Goal: Task Accomplishment & Management: Manage account settings

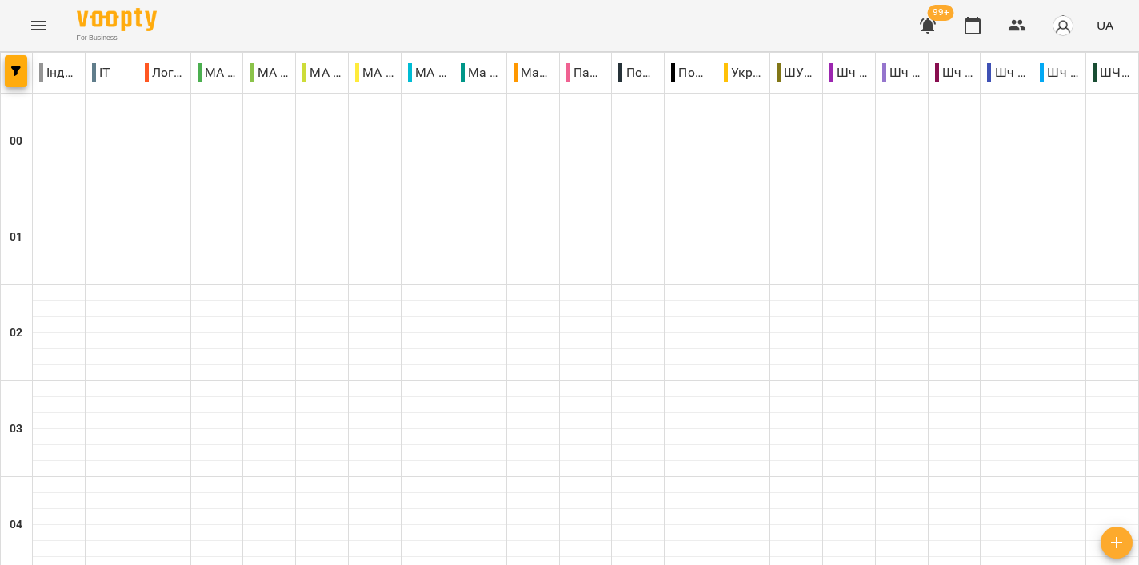
scroll to position [1498, 0]
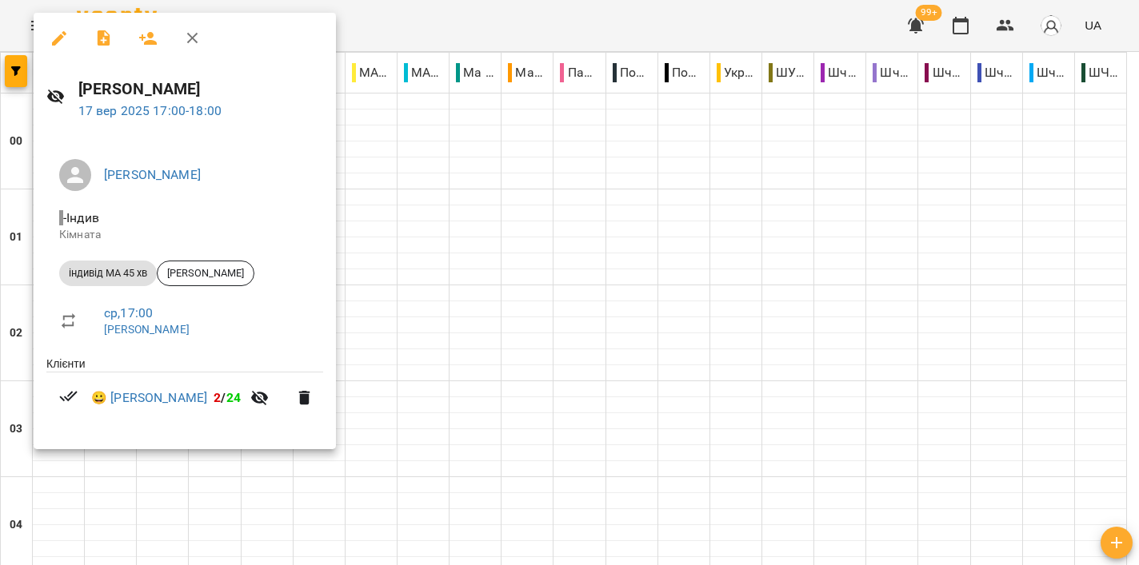
click at [725, 216] on div at bounding box center [569, 282] width 1139 height 565
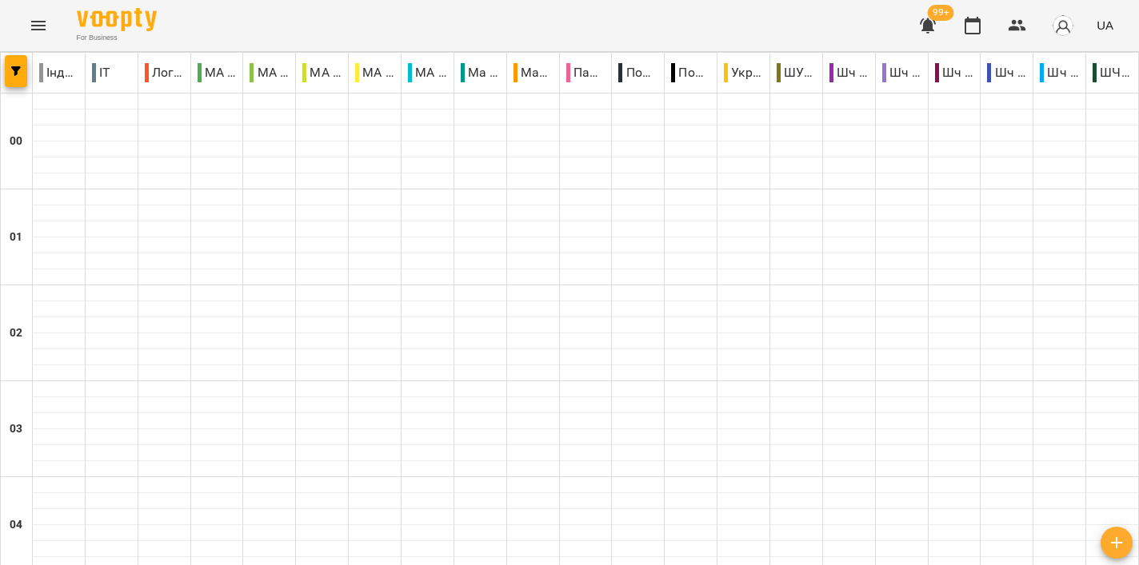
scroll to position [1712, 0]
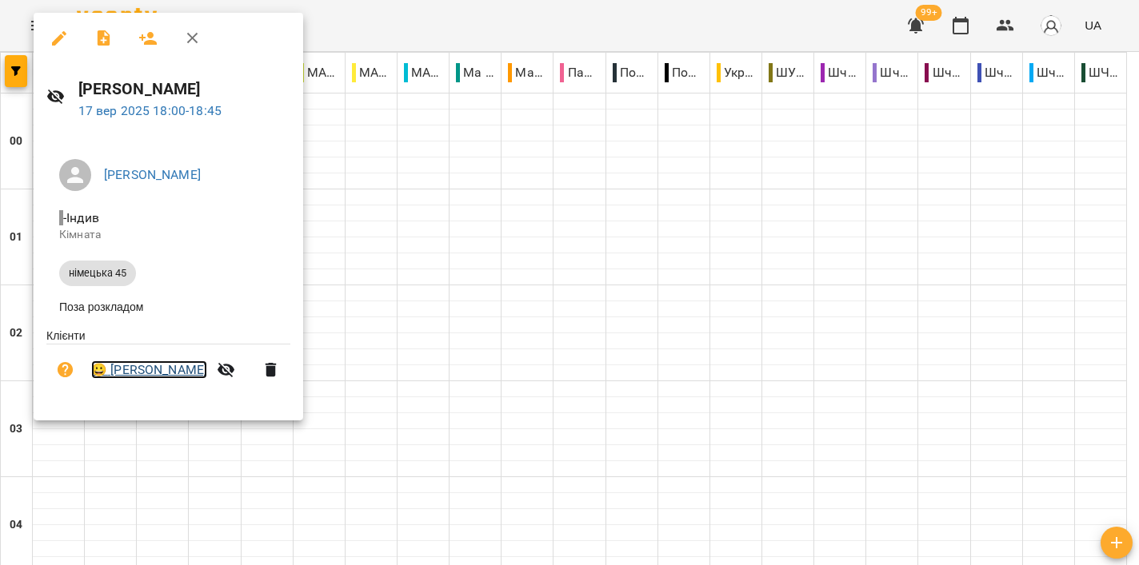
click at [162, 375] on link "😀 [PERSON_NAME]" at bounding box center [149, 370] width 116 height 19
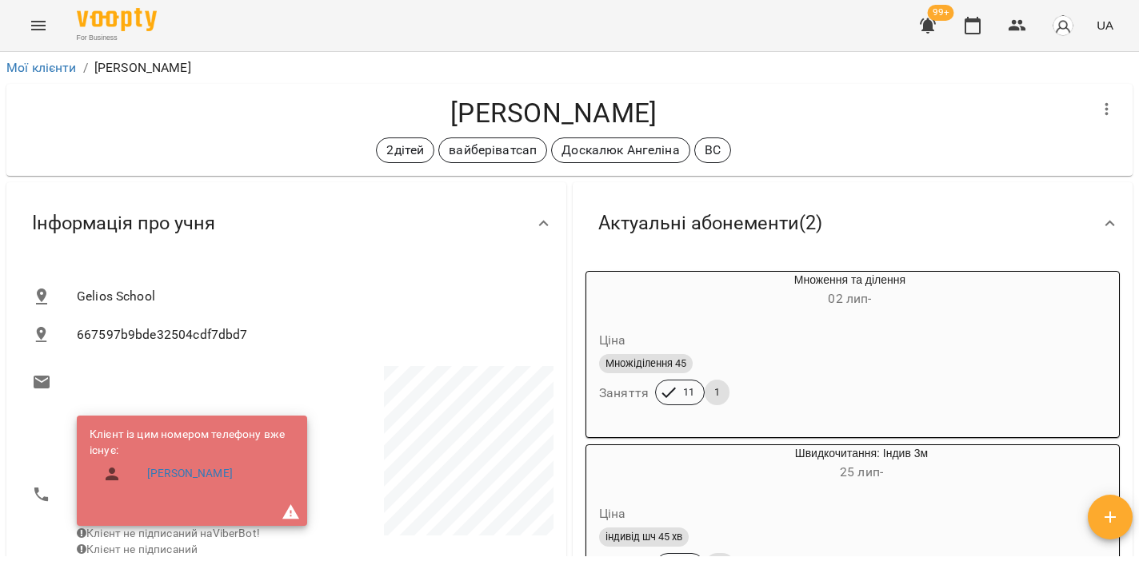
click at [36, 27] on icon "Menu" at bounding box center [38, 25] width 19 height 19
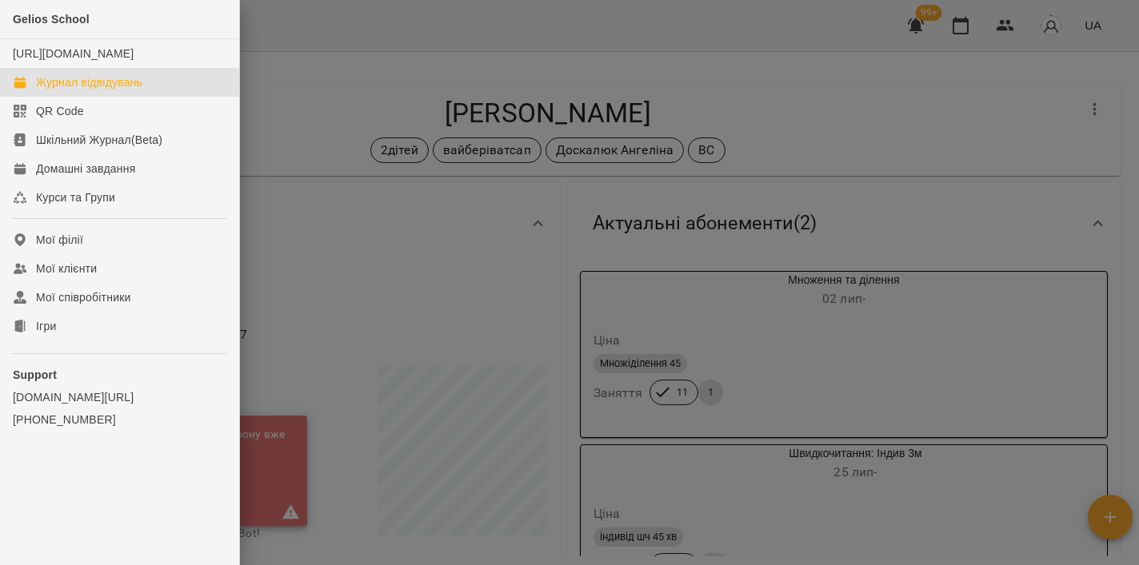
click at [77, 90] on div "Журнал відвідувань" at bounding box center [89, 82] width 106 height 16
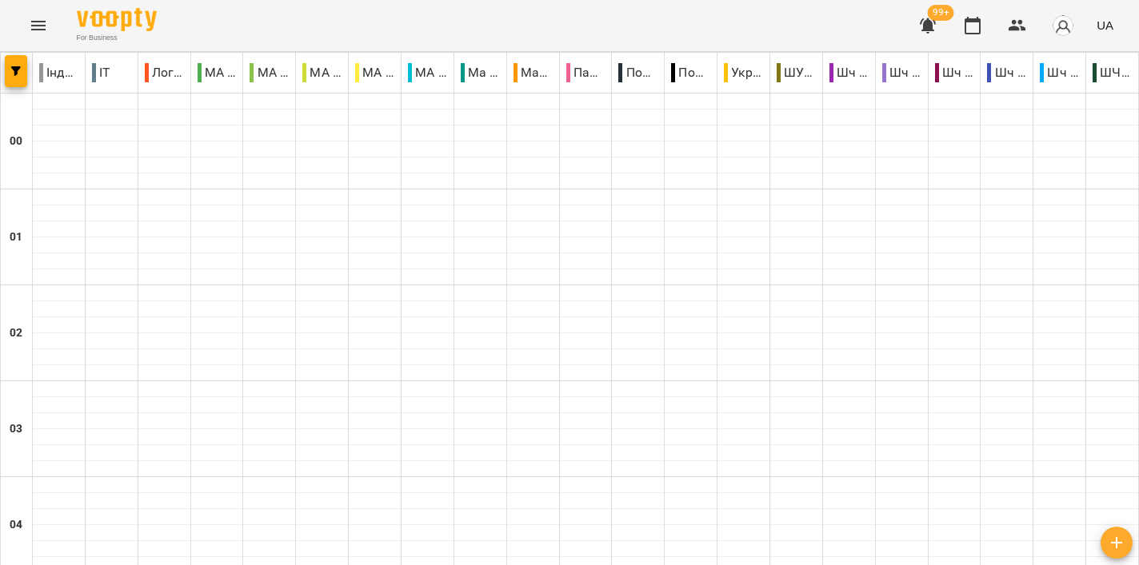
scroll to position [1729, 0]
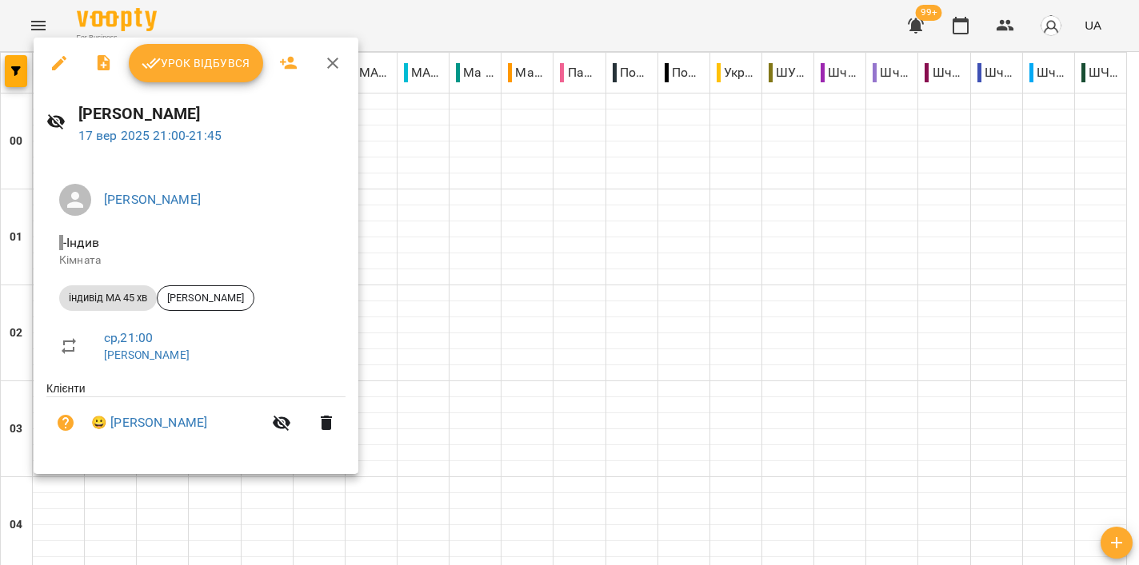
click at [633, 299] on div at bounding box center [569, 282] width 1139 height 565
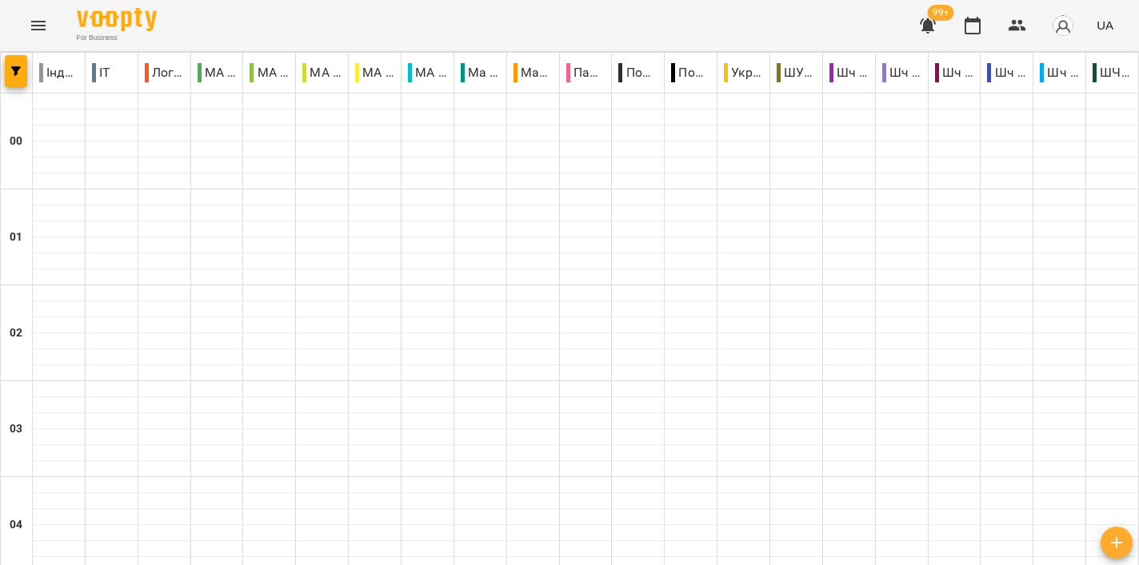
scroll to position [1453, 0]
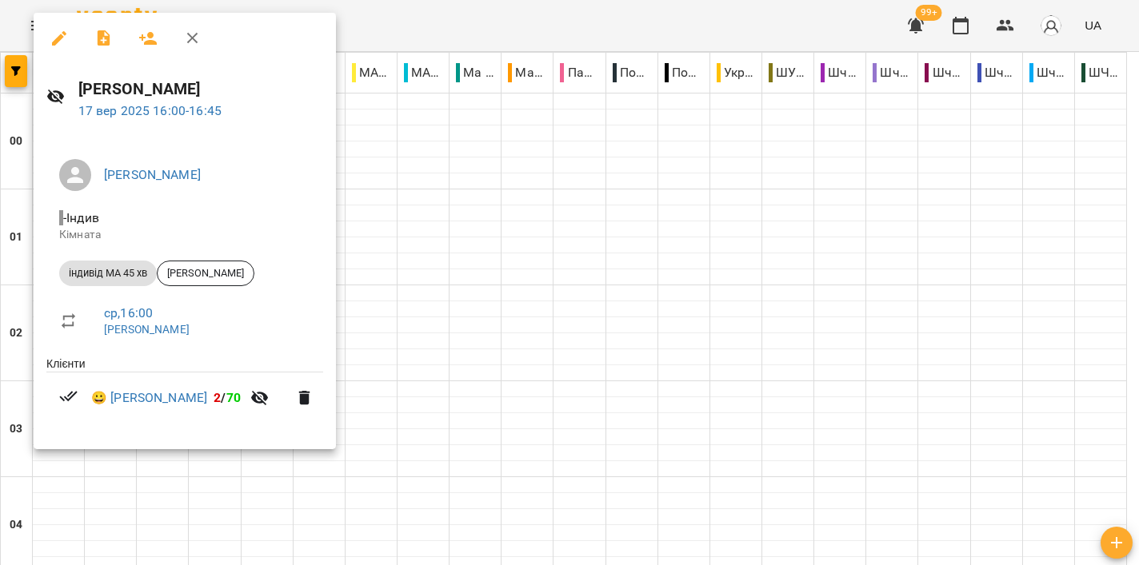
click at [681, 242] on div at bounding box center [569, 282] width 1139 height 565
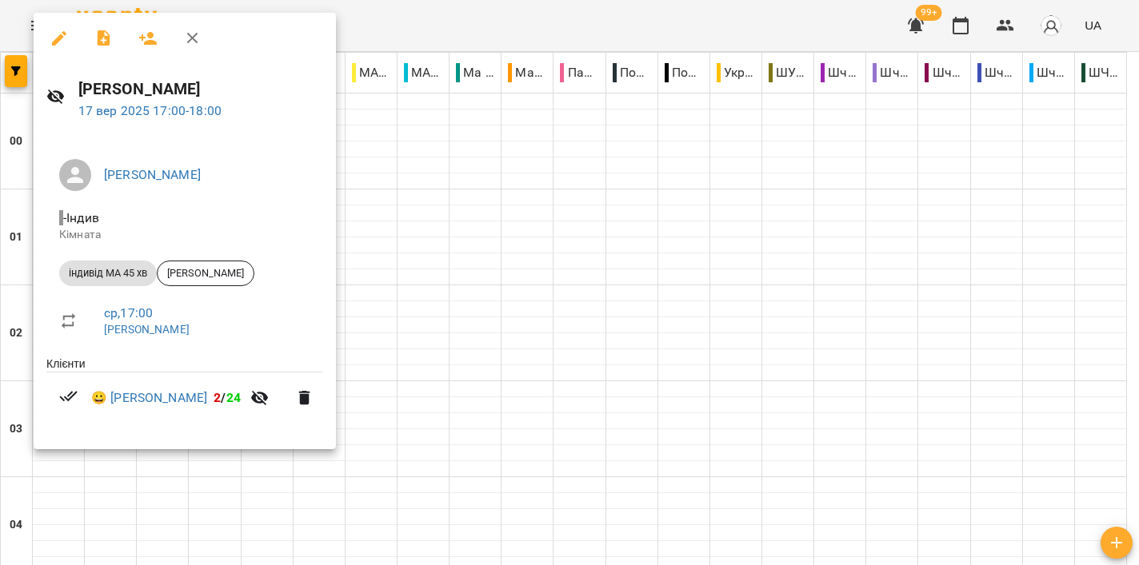
click at [577, 24] on div at bounding box center [569, 282] width 1139 height 565
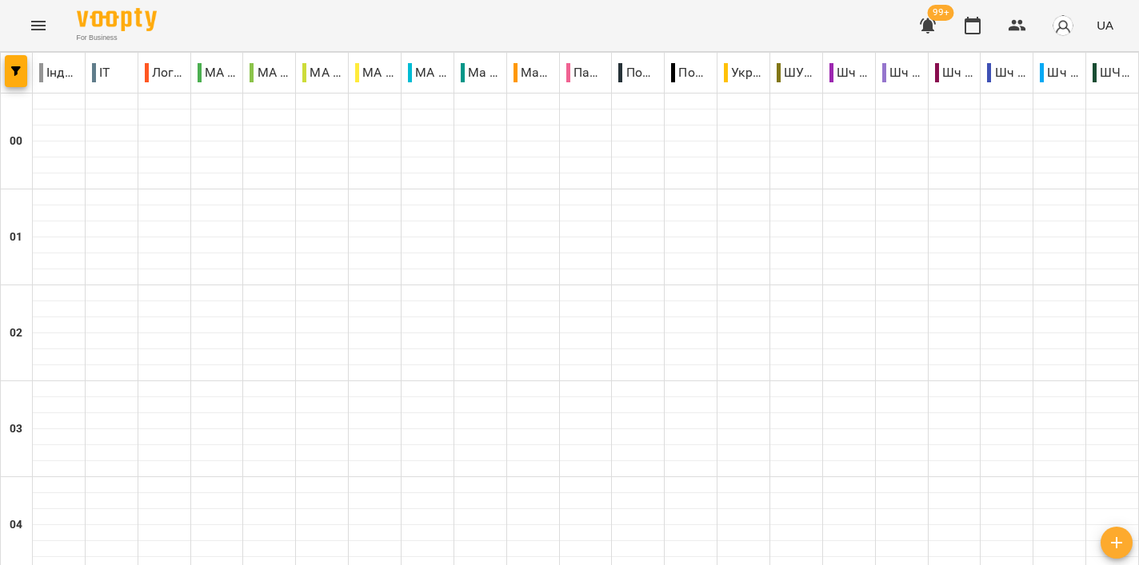
scroll to position [1731, 0]
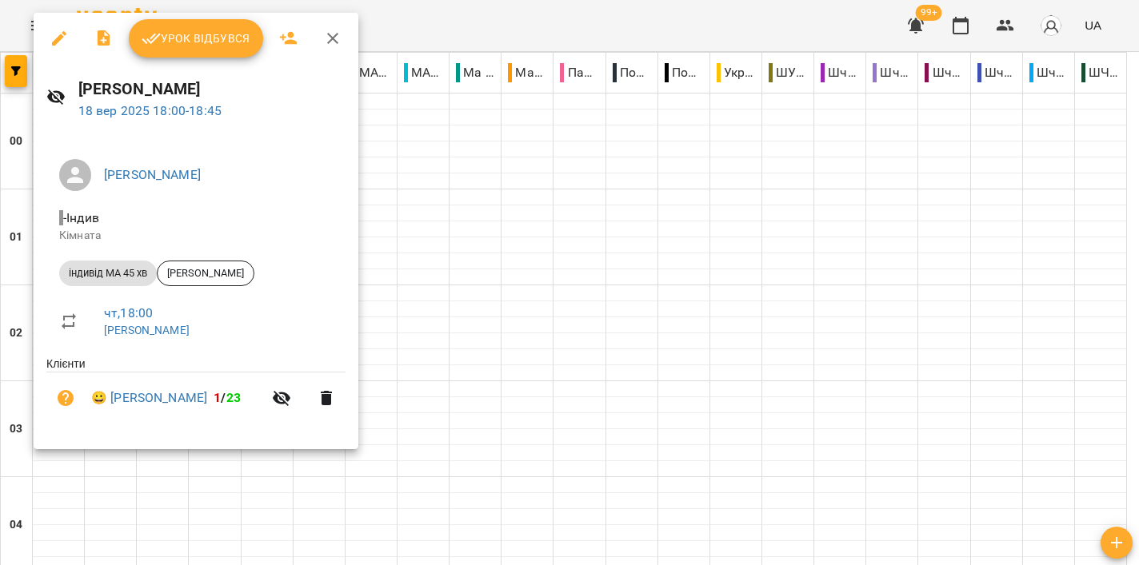
click at [420, 278] on div at bounding box center [569, 282] width 1139 height 565
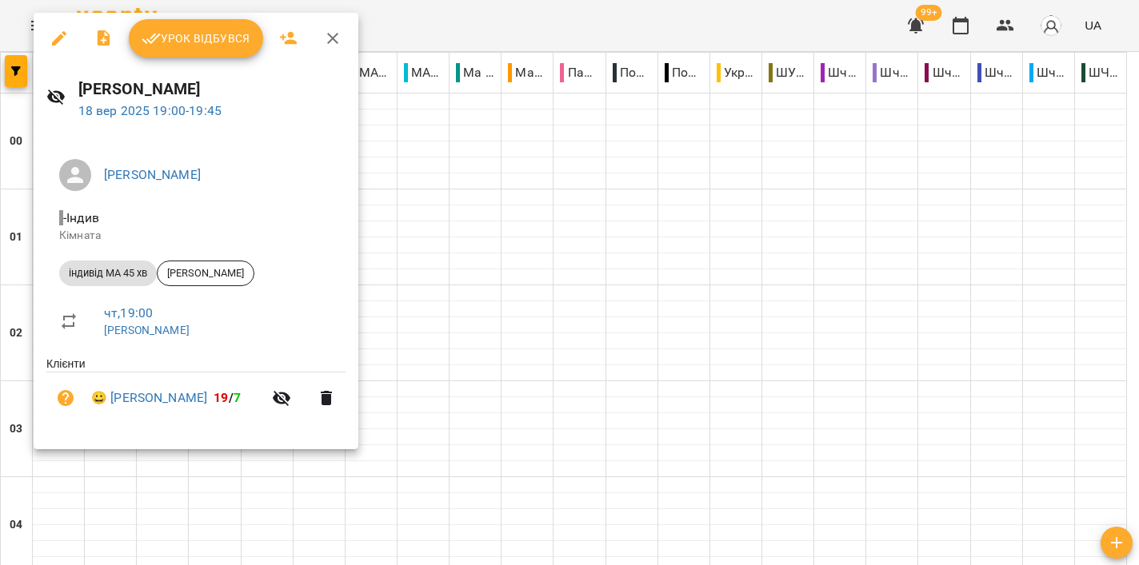
click at [552, 330] on div at bounding box center [569, 282] width 1139 height 565
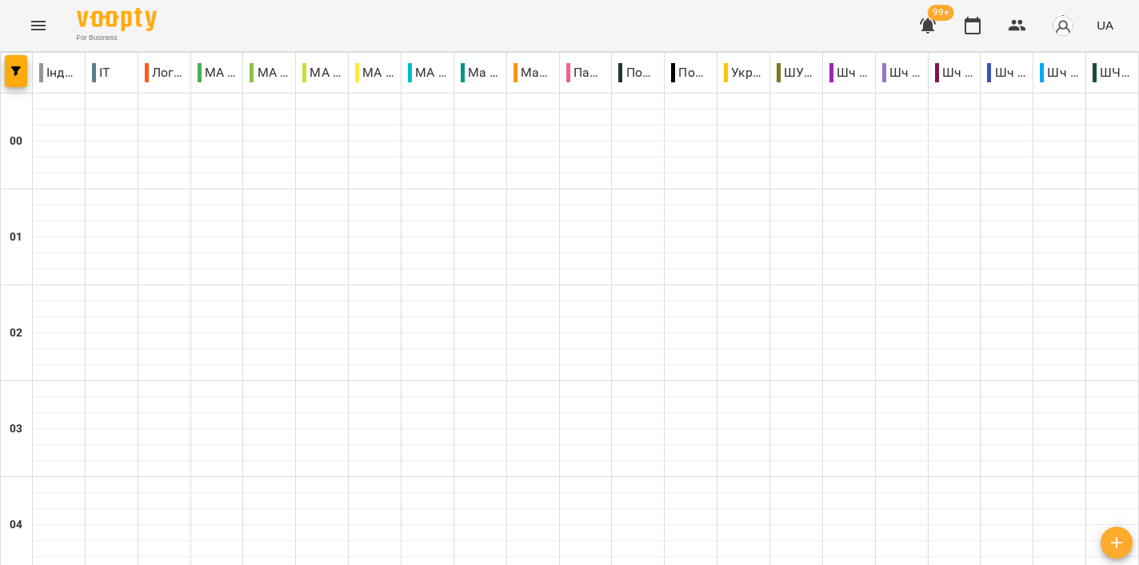
scroll to position [1754, 0]
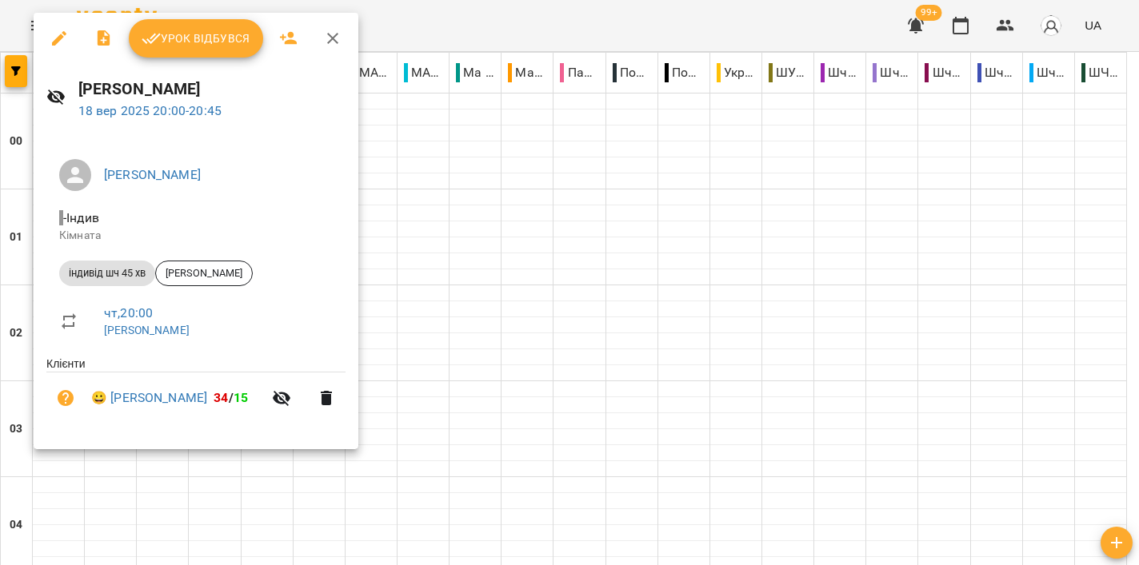
click at [546, 300] on div at bounding box center [569, 282] width 1139 height 565
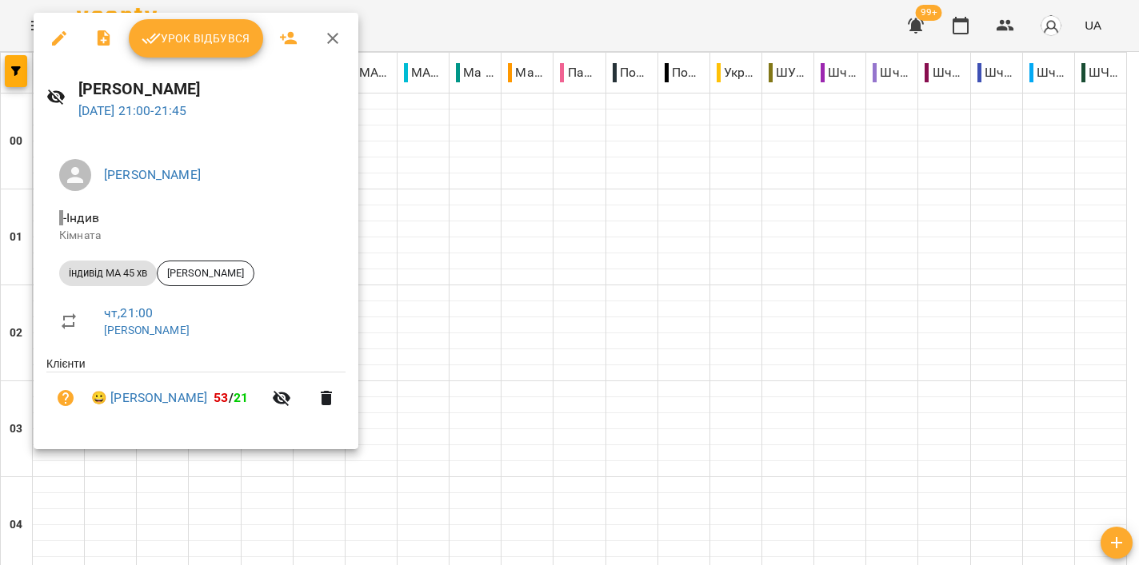
click at [522, 337] on div at bounding box center [569, 282] width 1139 height 565
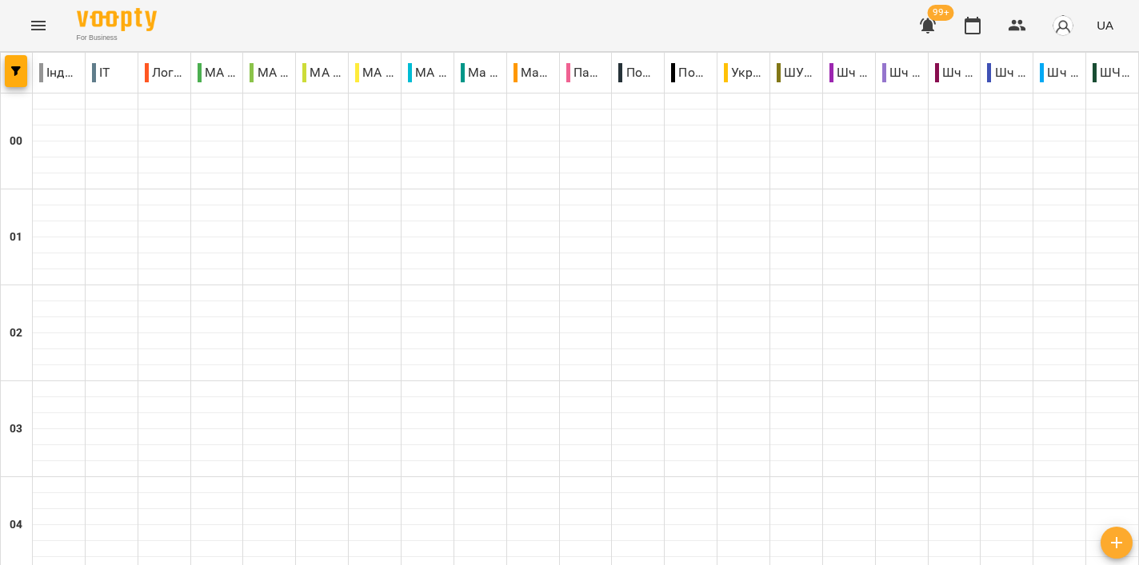
scroll to position [1676, 0]
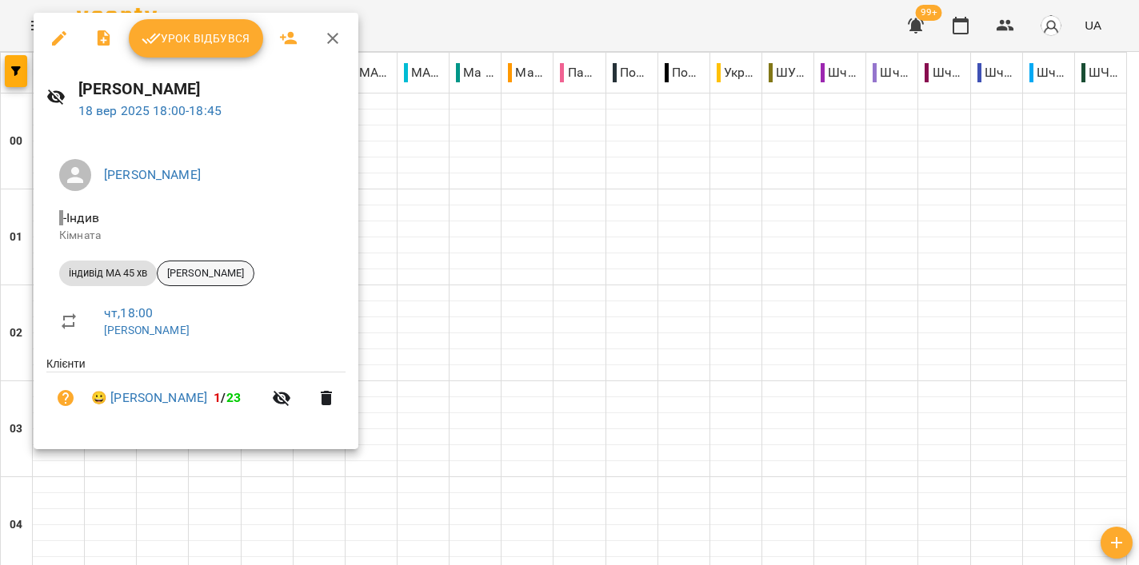
click at [254, 271] on span "[PERSON_NAME]" at bounding box center [206, 273] width 96 height 14
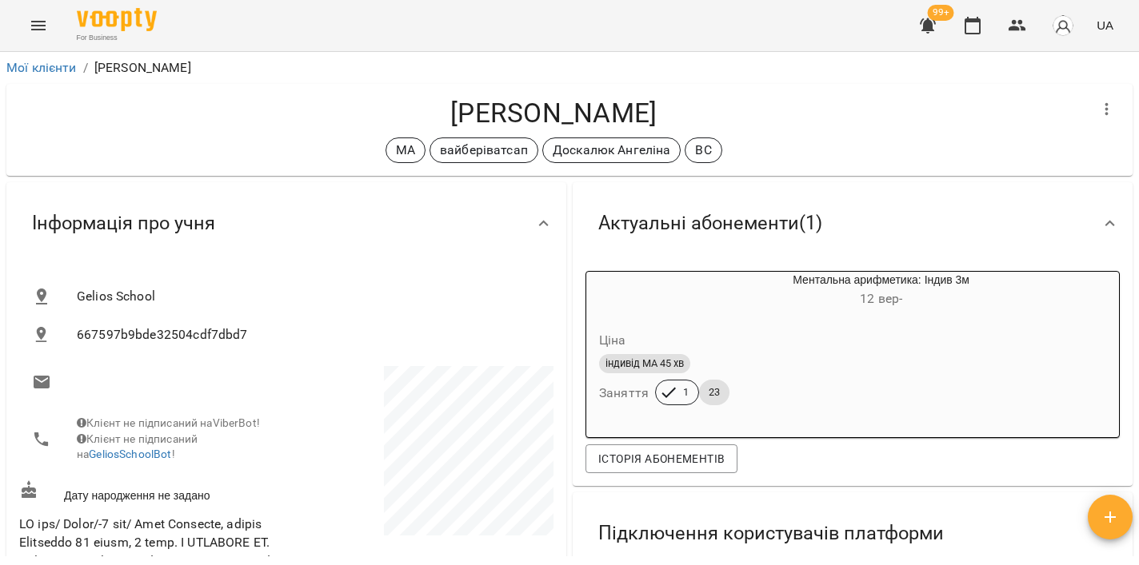
click at [42, 22] on icon "Menu" at bounding box center [38, 26] width 14 height 10
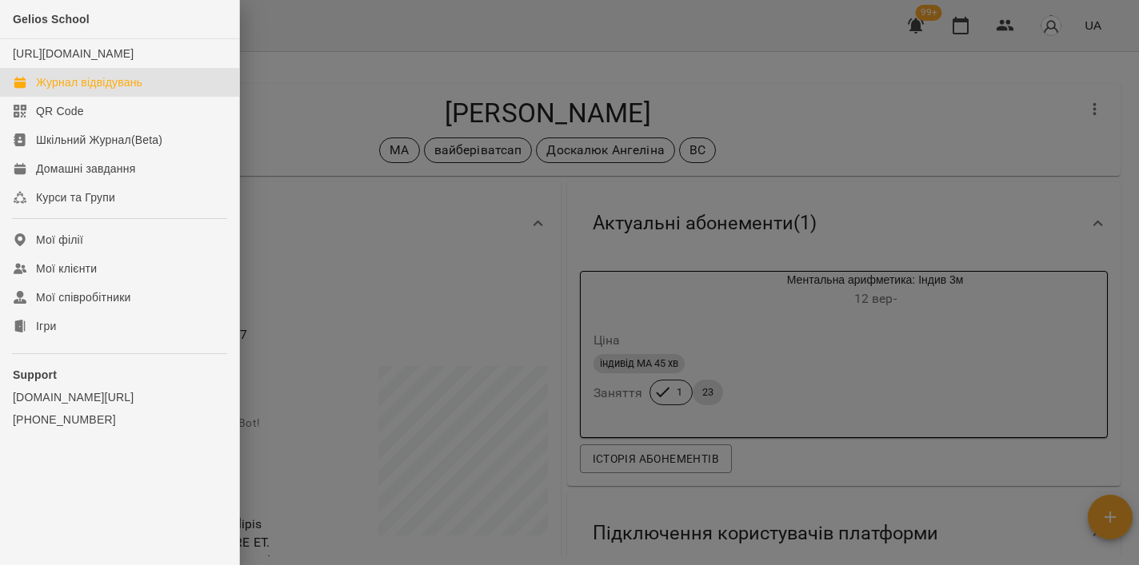
click at [71, 90] on div "Журнал відвідувань" at bounding box center [89, 82] width 106 height 16
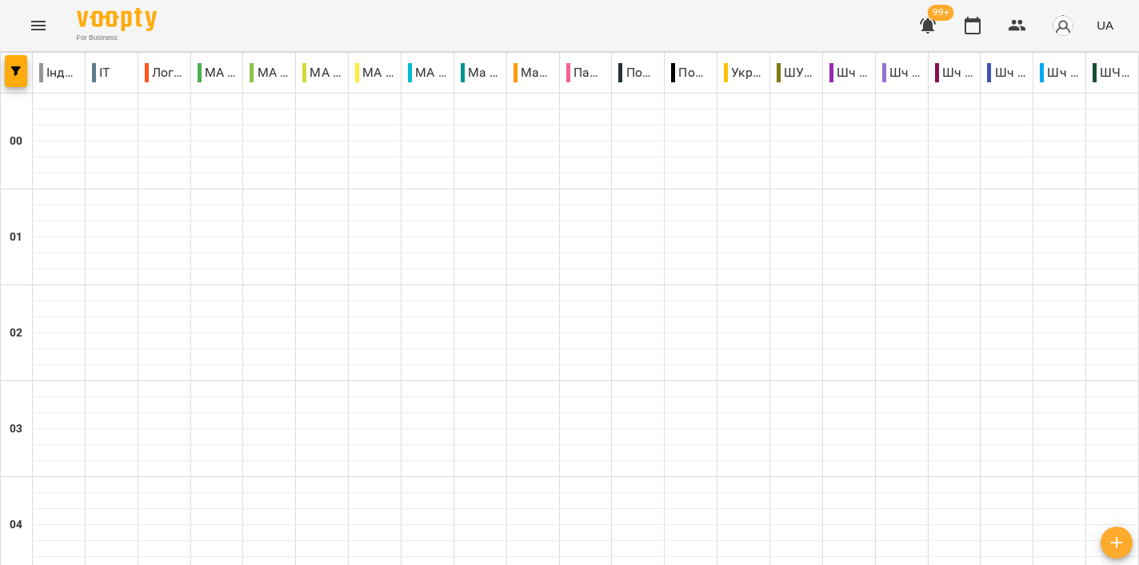
scroll to position [1642, 0]
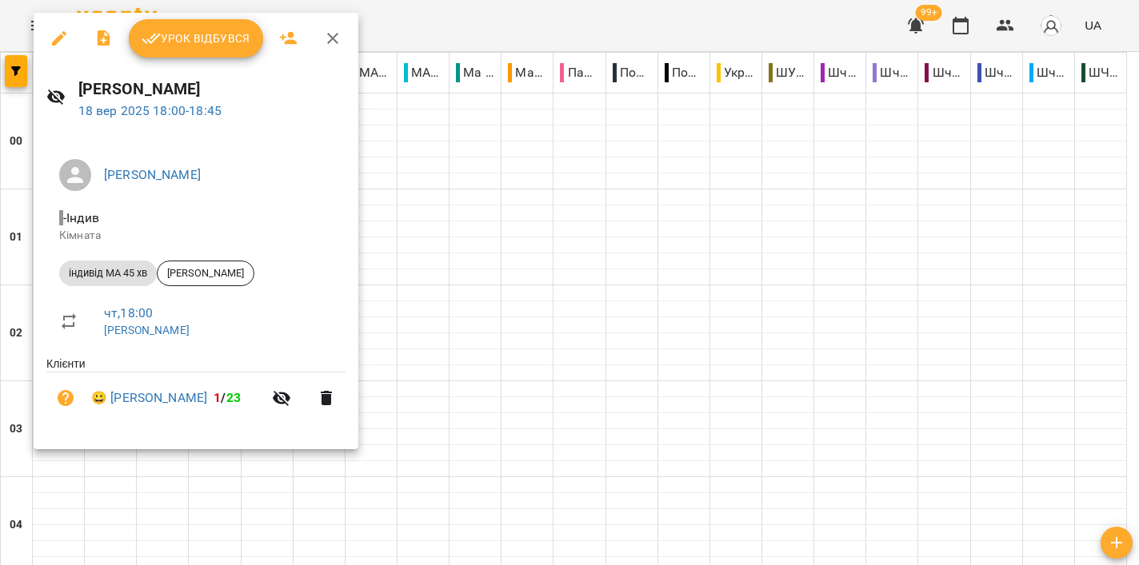
click at [733, 219] on div at bounding box center [569, 282] width 1139 height 565
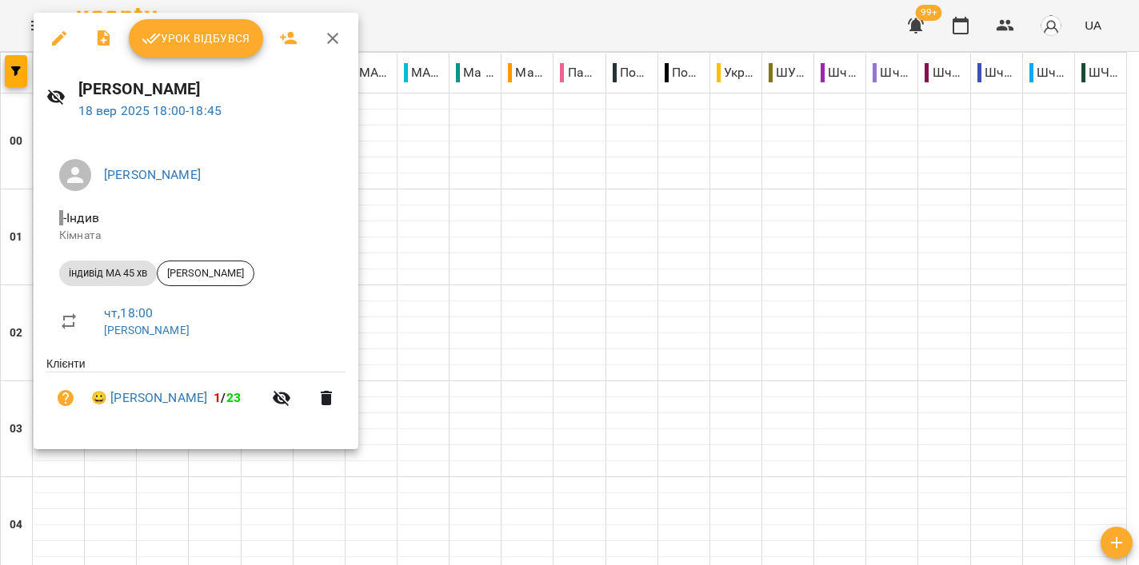
click at [749, 203] on div at bounding box center [569, 282] width 1139 height 565
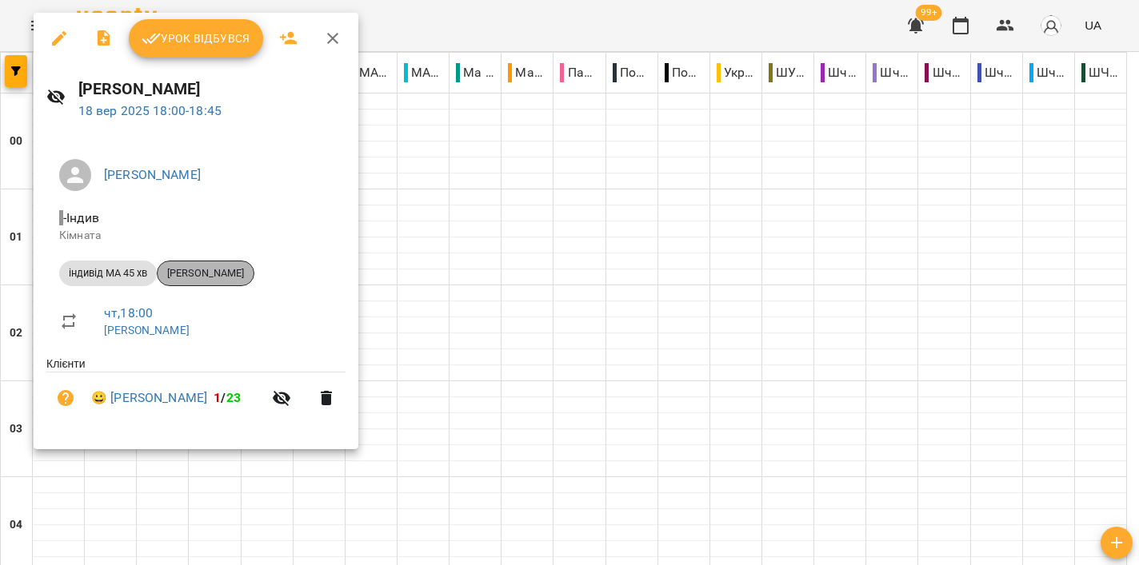
click at [233, 273] on span "[PERSON_NAME]" at bounding box center [206, 273] width 96 height 14
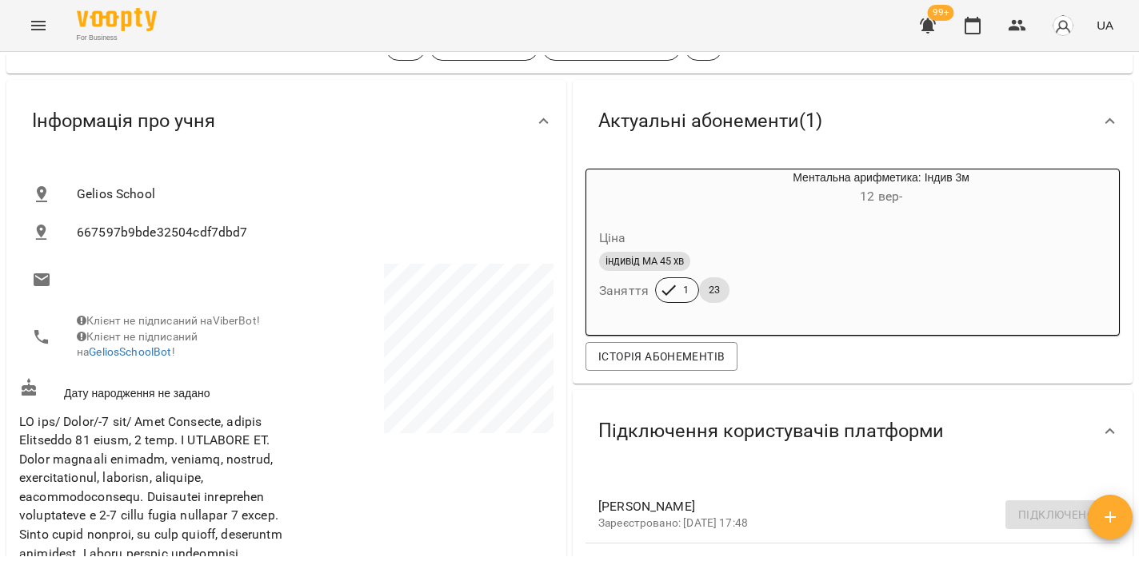
scroll to position [192, 0]
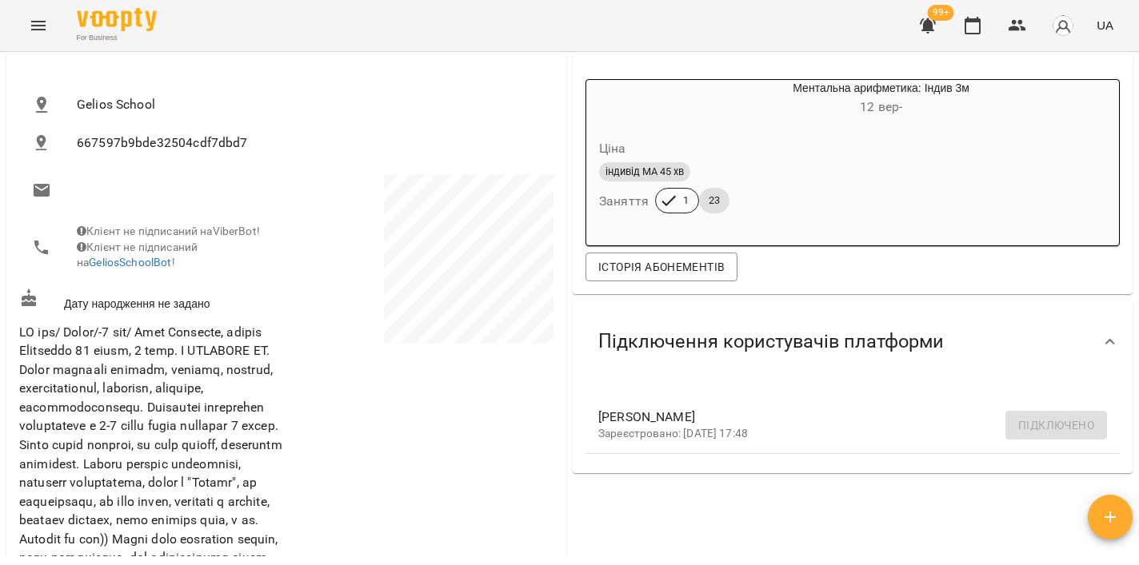
click at [43, 22] on icon "Menu" at bounding box center [38, 26] width 14 height 10
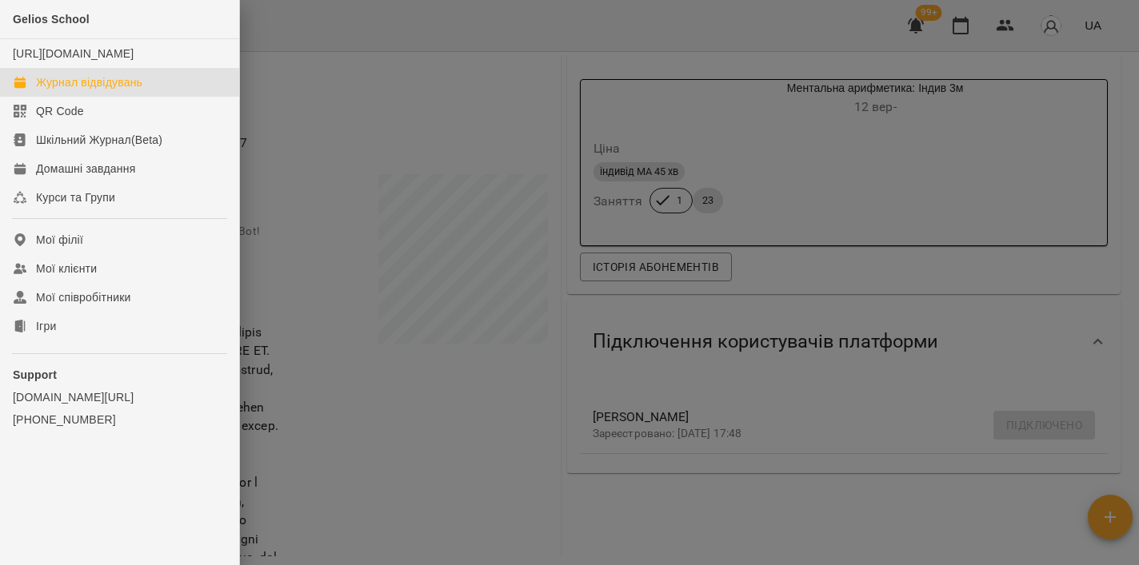
click at [124, 90] on div "Журнал відвідувань" at bounding box center [89, 82] width 106 height 16
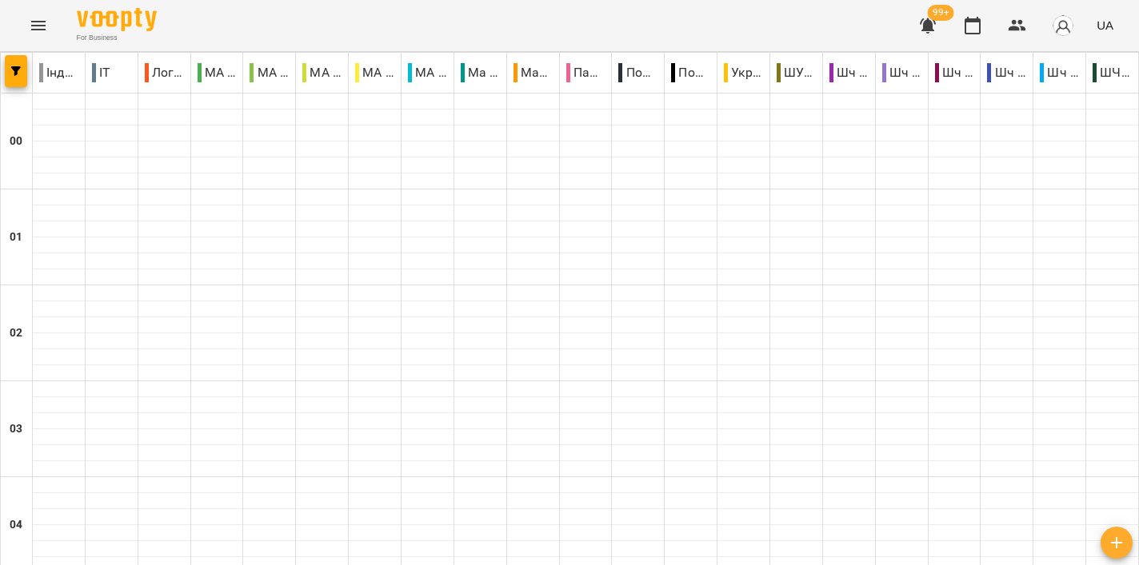
scroll to position [1623, 0]
